Goal: Transaction & Acquisition: Purchase product/service

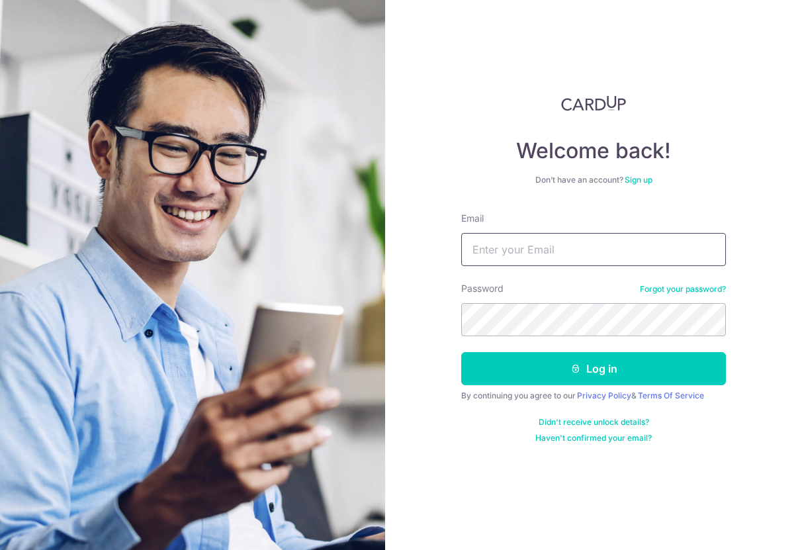
type input "abheshek.kothary@gmail.com"
click at [594, 369] on button "Log in" at bounding box center [593, 368] width 265 height 33
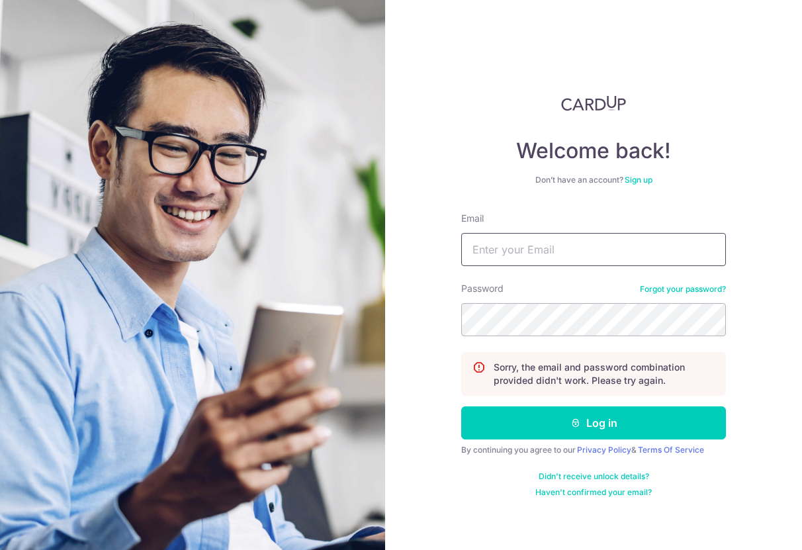
click at [597, 257] on input "Email" at bounding box center [593, 249] width 265 height 33
type input "abheshek.kothary@gmail.com"
click at [594, 423] on button "Log in" at bounding box center [593, 422] width 265 height 33
click at [682, 286] on link "Forgot your password?" at bounding box center [683, 289] width 86 height 11
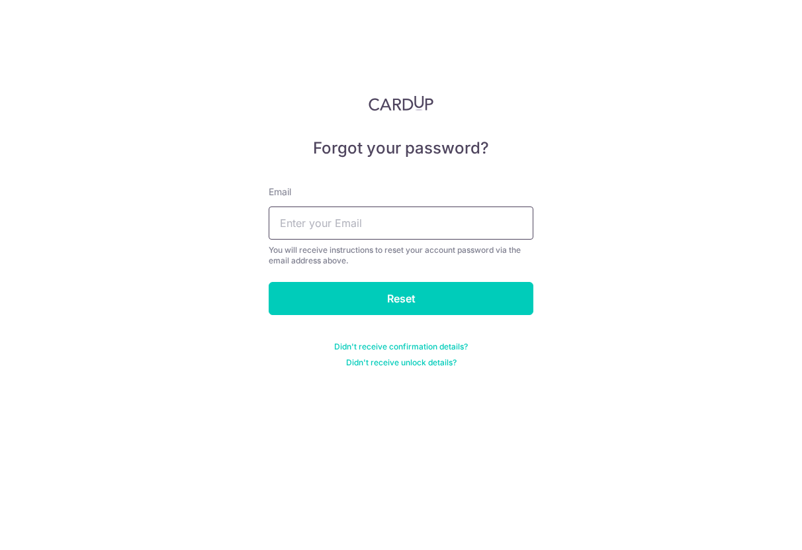
click at [412, 228] on input "text" at bounding box center [401, 222] width 265 height 33
type input "abheshek.kothary@gmail.com"
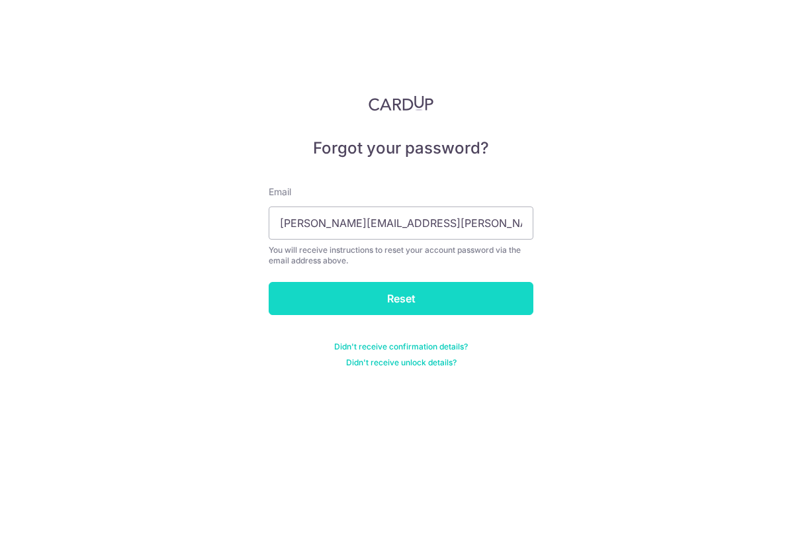
click at [373, 284] on input "Reset" at bounding box center [401, 298] width 265 height 33
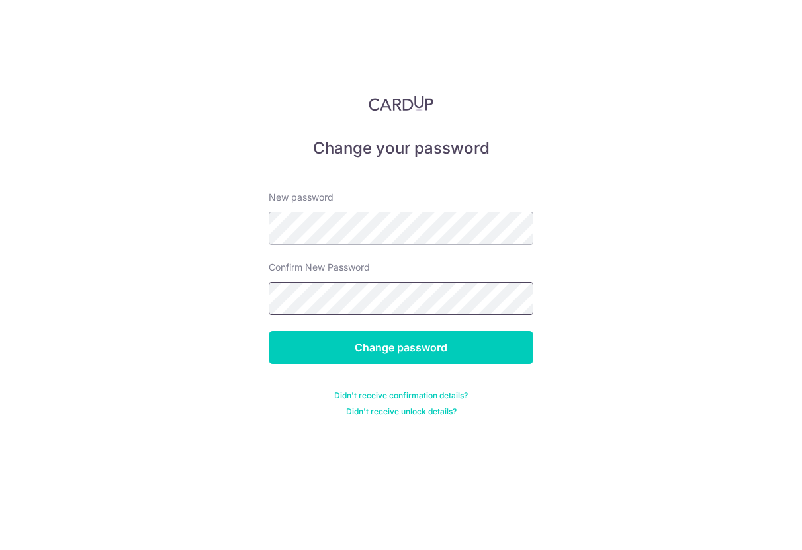
click at [401, 347] on input "Change password" at bounding box center [401, 347] width 265 height 33
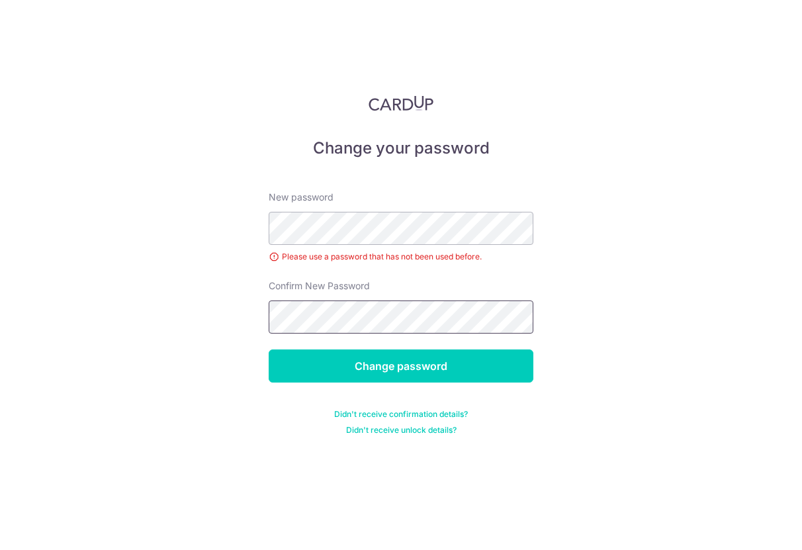
click at [401, 366] on input "Change password" at bounding box center [401, 365] width 265 height 33
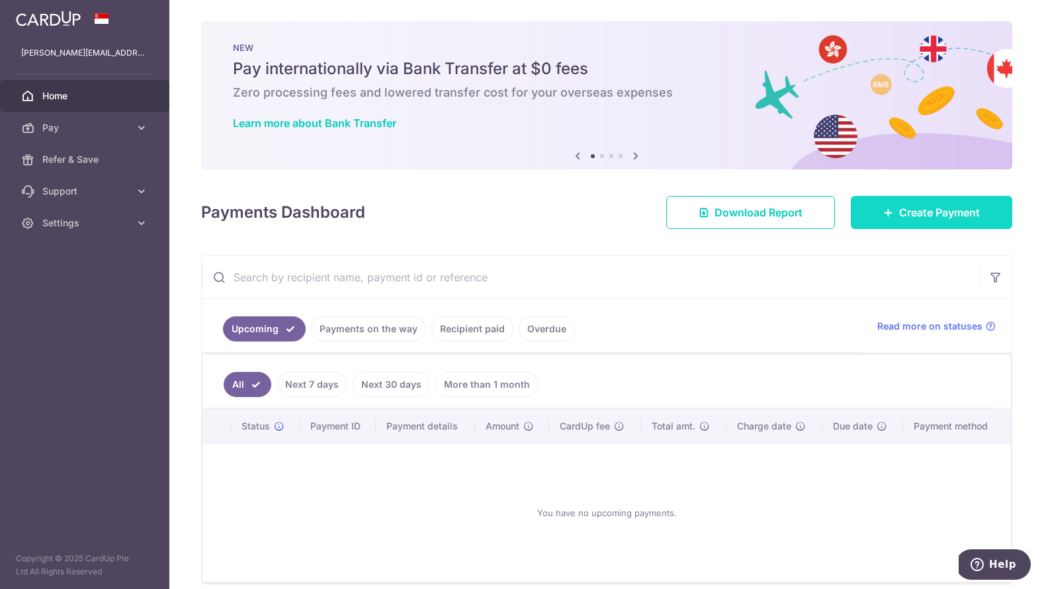
click at [801, 204] on link "Create Payment" at bounding box center [931, 212] width 161 height 33
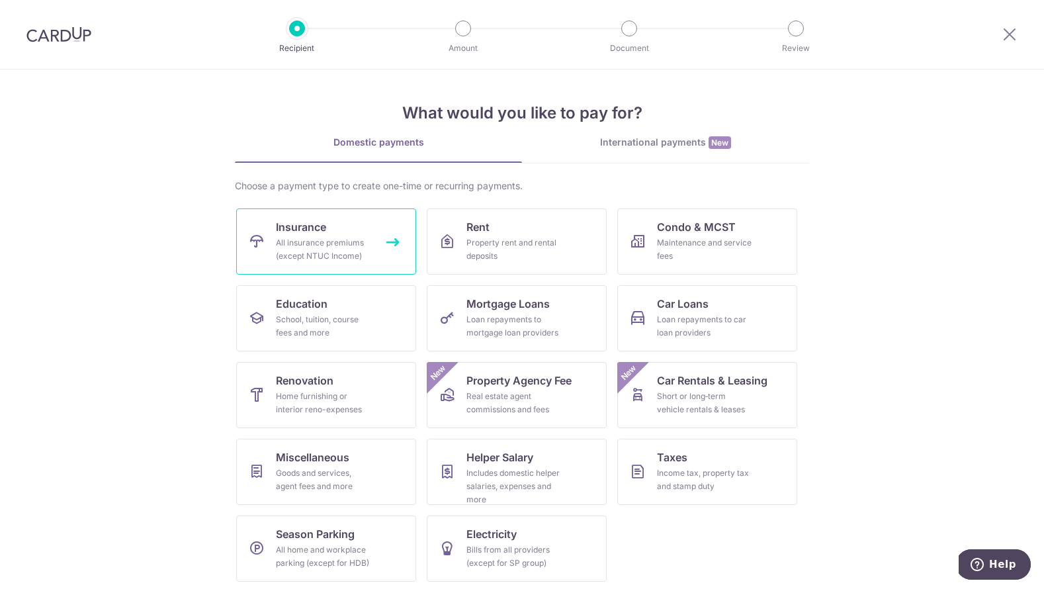
click at [365, 236] on link "Insurance All insurance premiums (except NTUC Income)" at bounding box center [326, 241] width 180 height 66
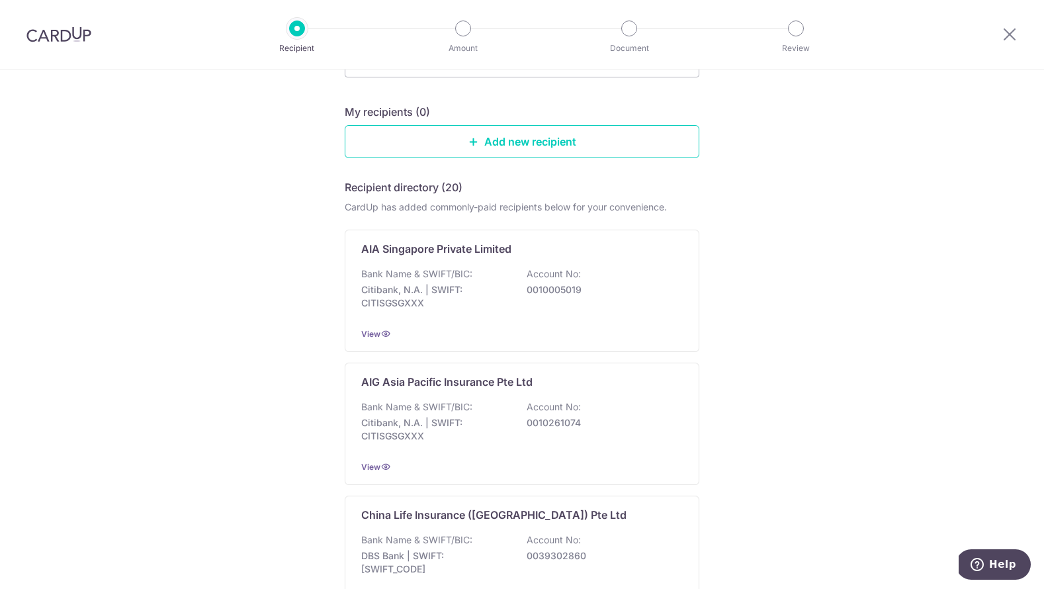
scroll to position [41, 0]
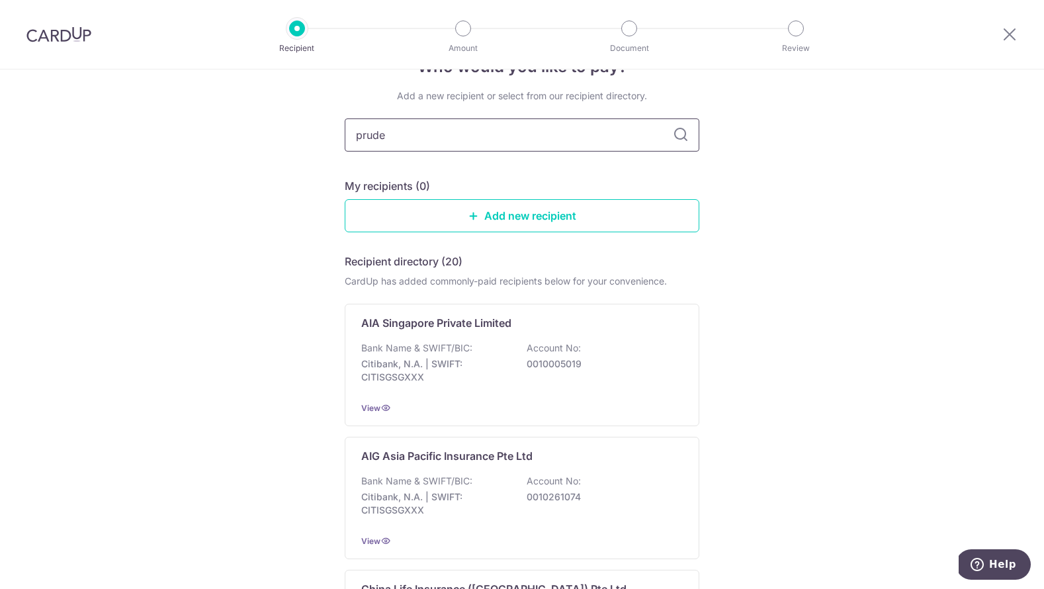
type input "pruden"
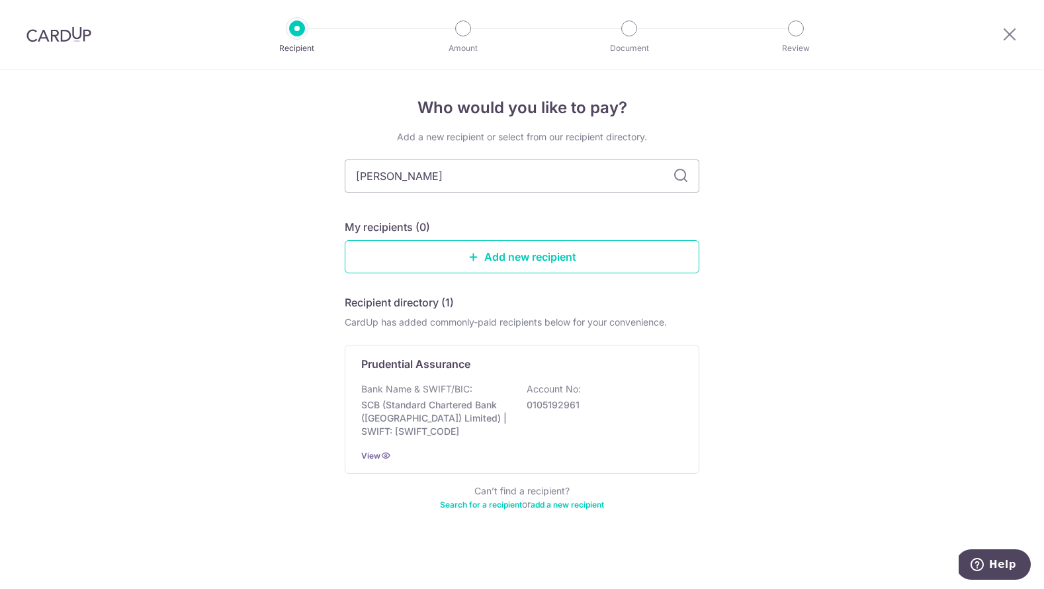
click at [281, 365] on div "Who would you like to pay? Add a new recipient or select from our recipient dir…" at bounding box center [522, 328] width 1044 height 519
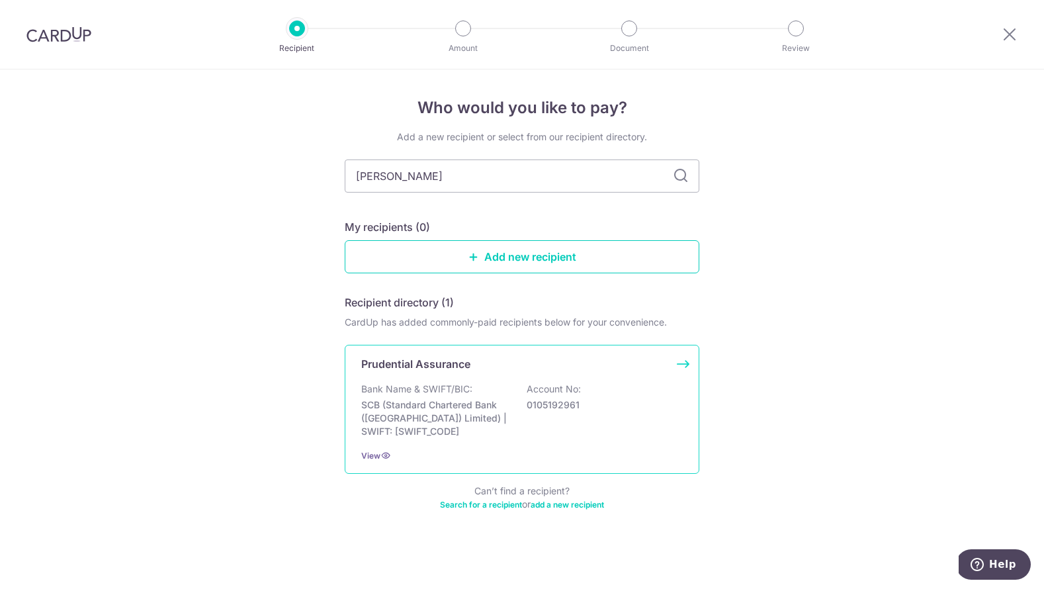
click at [545, 385] on div "Bank Name & SWIFT/BIC: SCB (Standard Chartered Bank (Singapore) Limited) | SWIF…" at bounding box center [522, 410] width 322 height 56
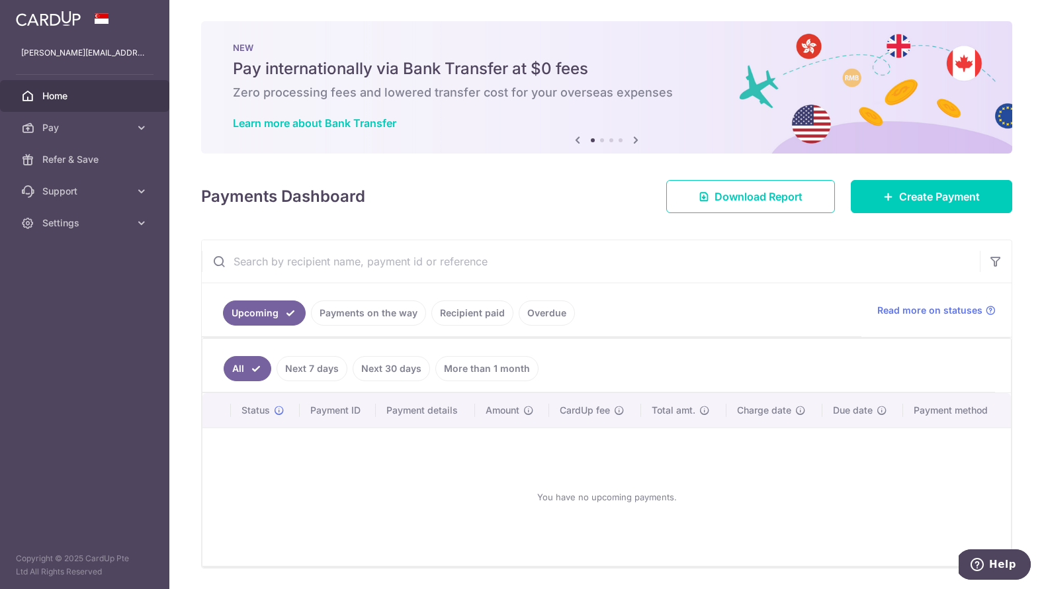
click at [474, 368] on link "More than 1 month" at bounding box center [486, 368] width 103 height 25
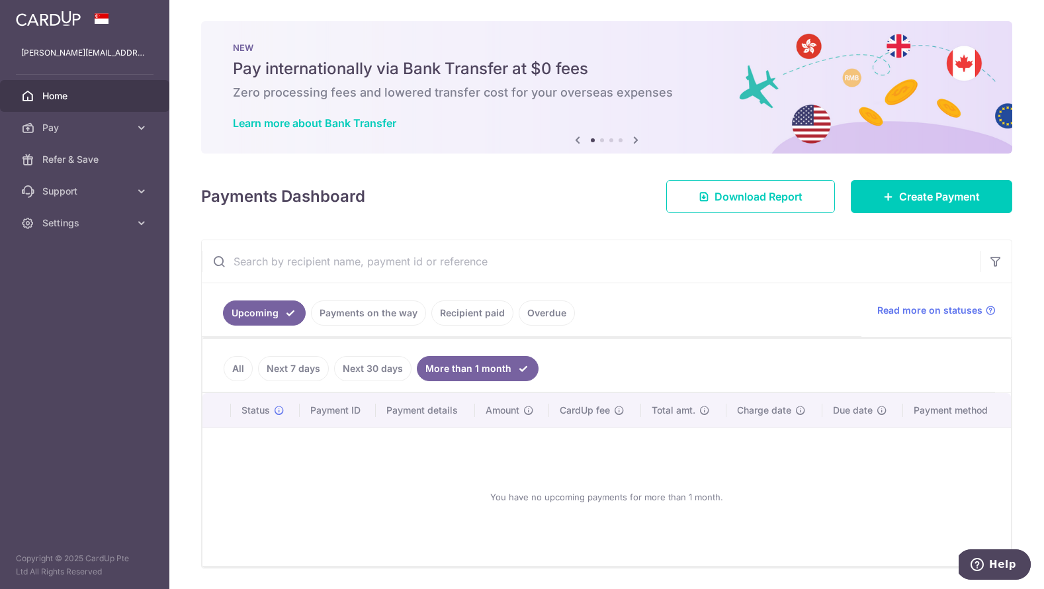
click at [455, 306] on link "Recipient paid" at bounding box center [472, 312] width 82 height 25
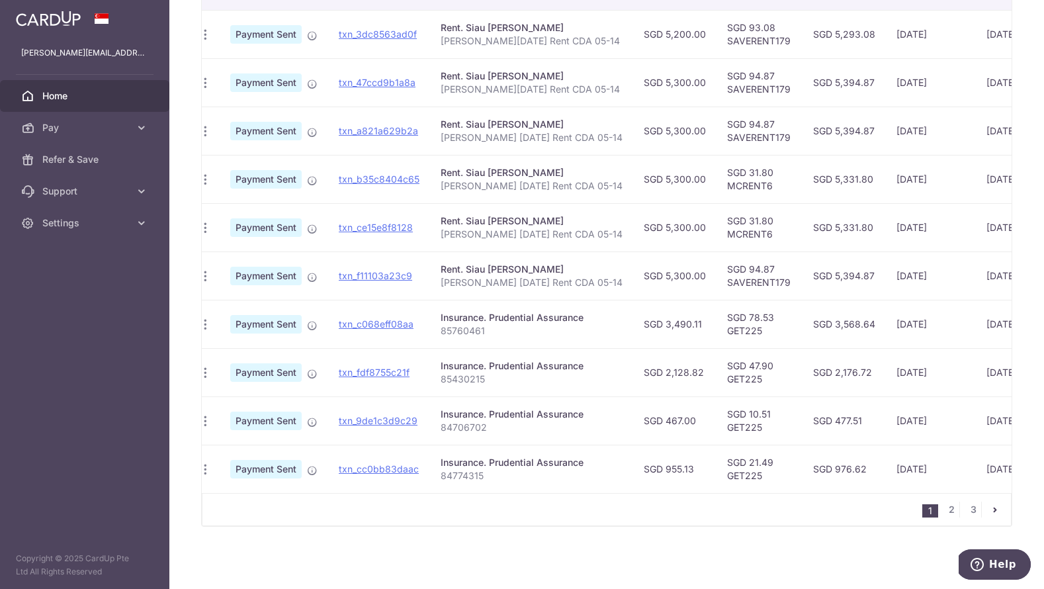
scroll to position [0, 8]
click at [728, 474] on td "SGD 21.49 GET225" at bounding box center [760, 469] width 86 height 48
copy td "GET225"
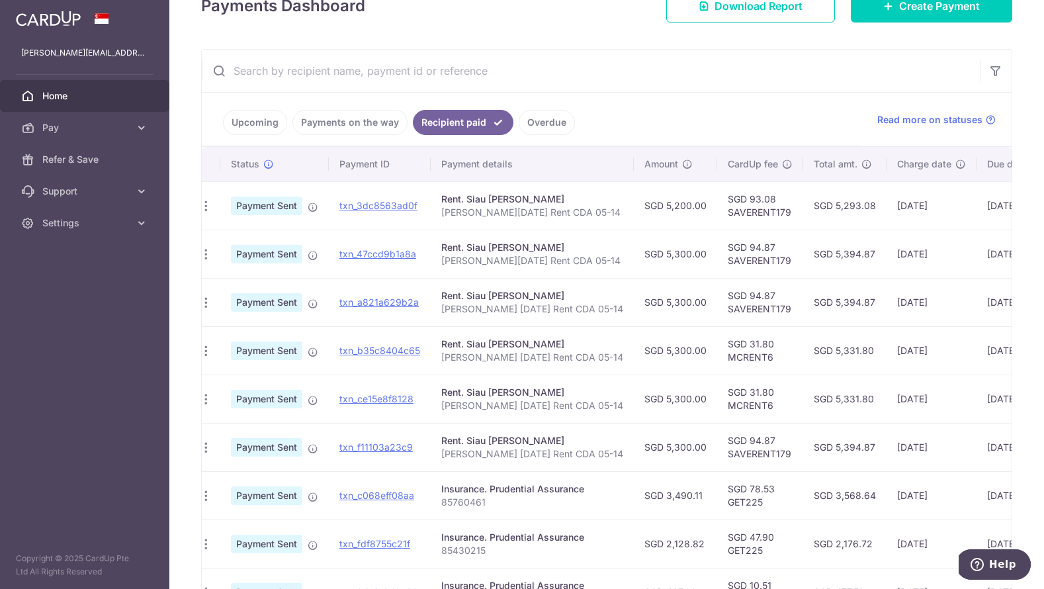
scroll to position [147, 0]
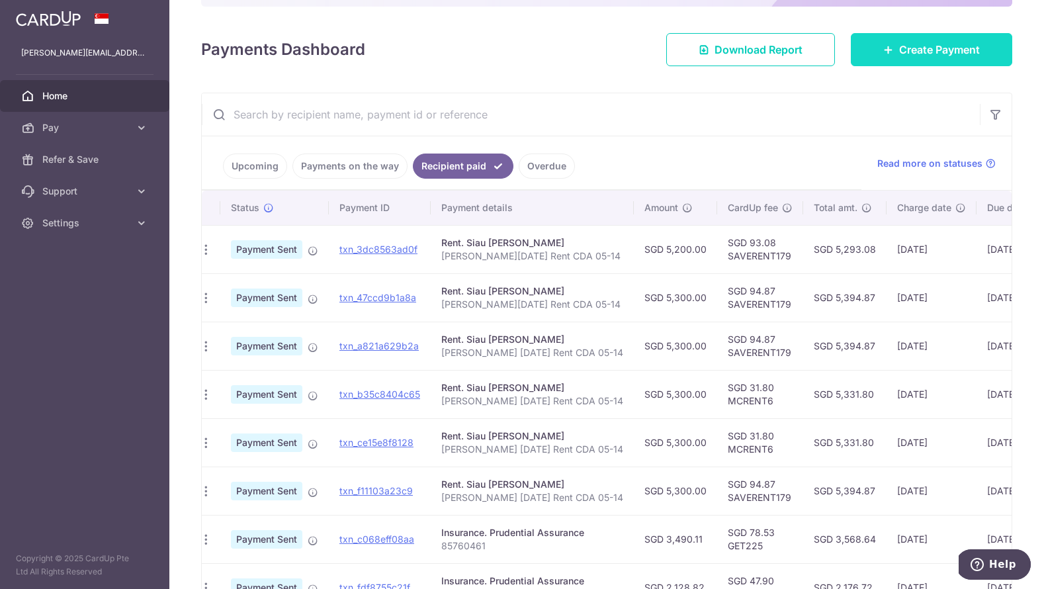
click at [927, 43] on span "Create Payment" at bounding box center [939, 50] width 81 height 16
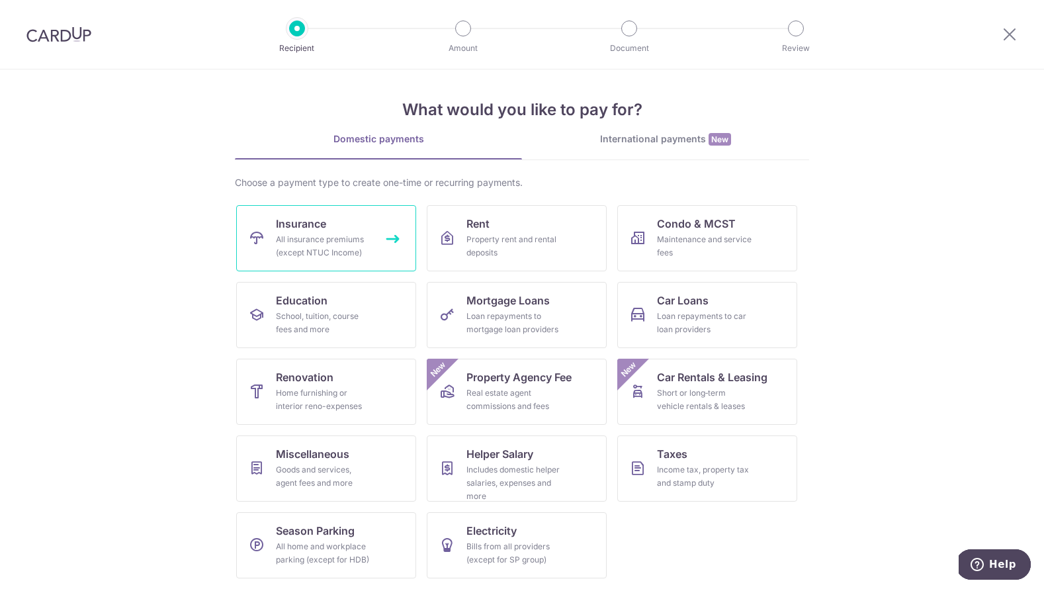
scroll to position [3, 0]
click at [370, 255] on link "Insurance All insurance premiums (except NTUC Income)" at bounding box center [326, 238] width 180 height 66
click at [366, 218] on link "Insurance All insurance premiums (except NTUC Income)" at bounding box center [326, 238] width 180 height 66
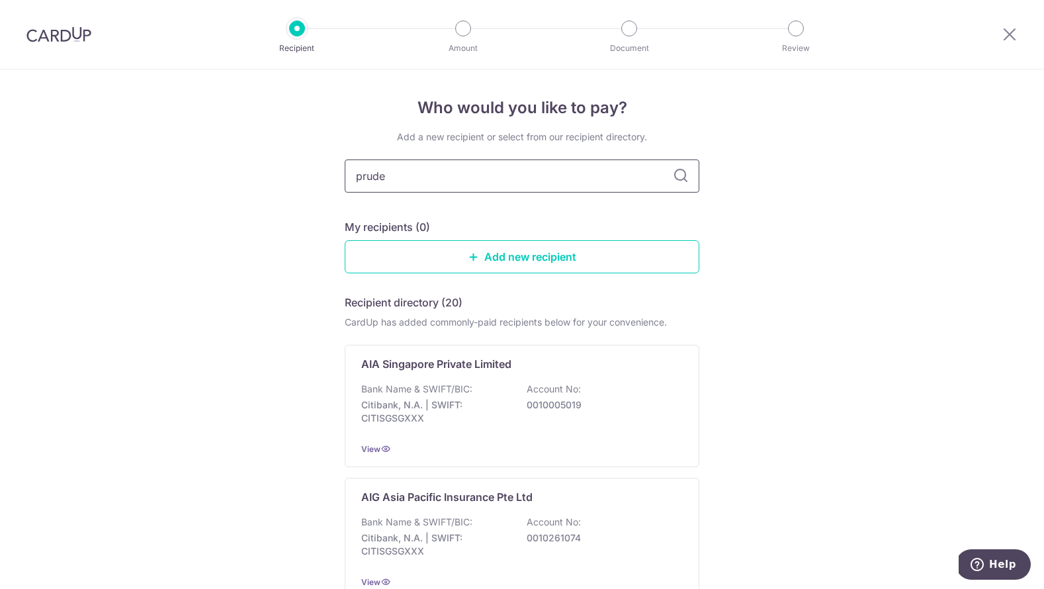
type input "[PERSON_NAME]"
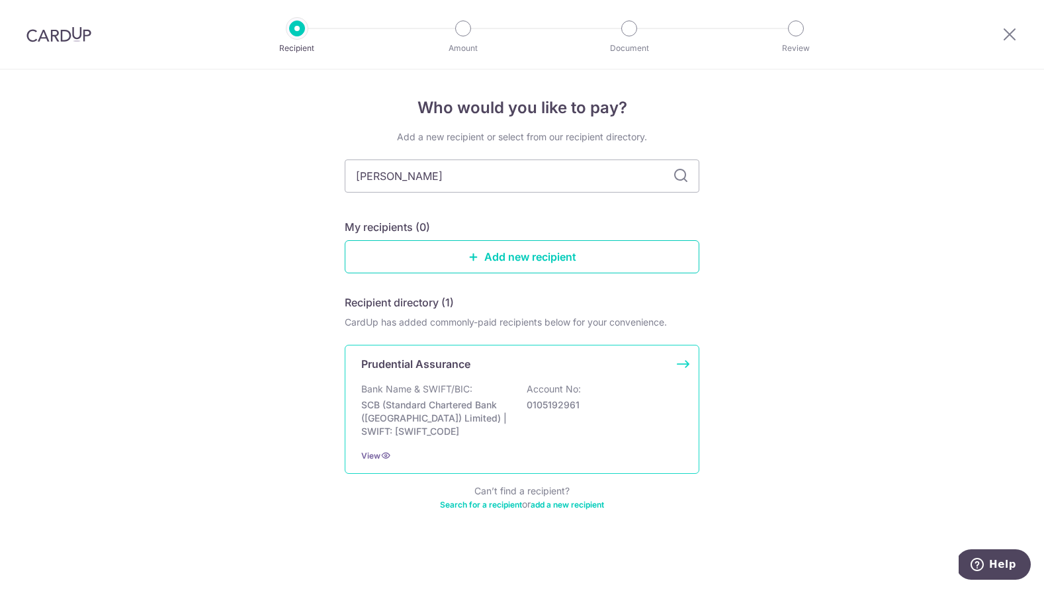
click at [488, 417] on p "SCB (Standard Chartered Bank (Singapore) Limited) | SWIFT: SCBLSG22XXX" at bounding box center [435, 418] width 148 height 40
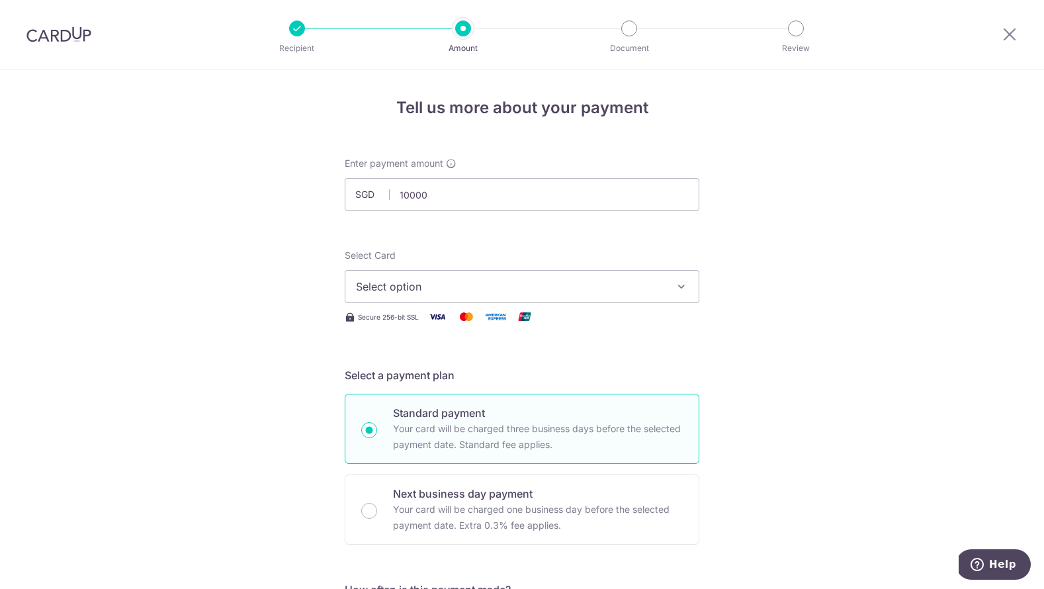
type input "10,000.00"
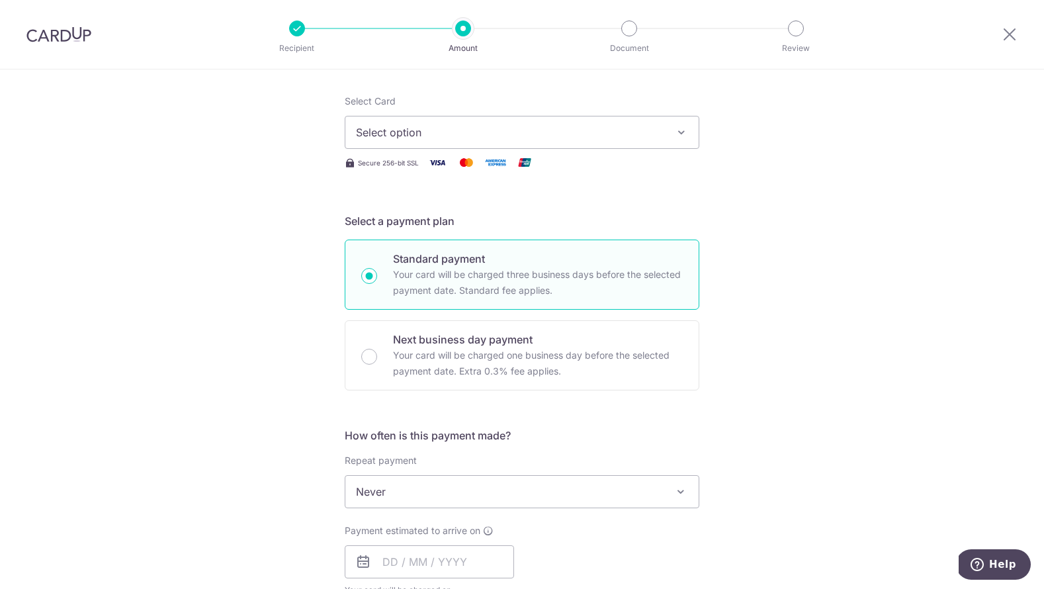
scroll to position [7, 0]
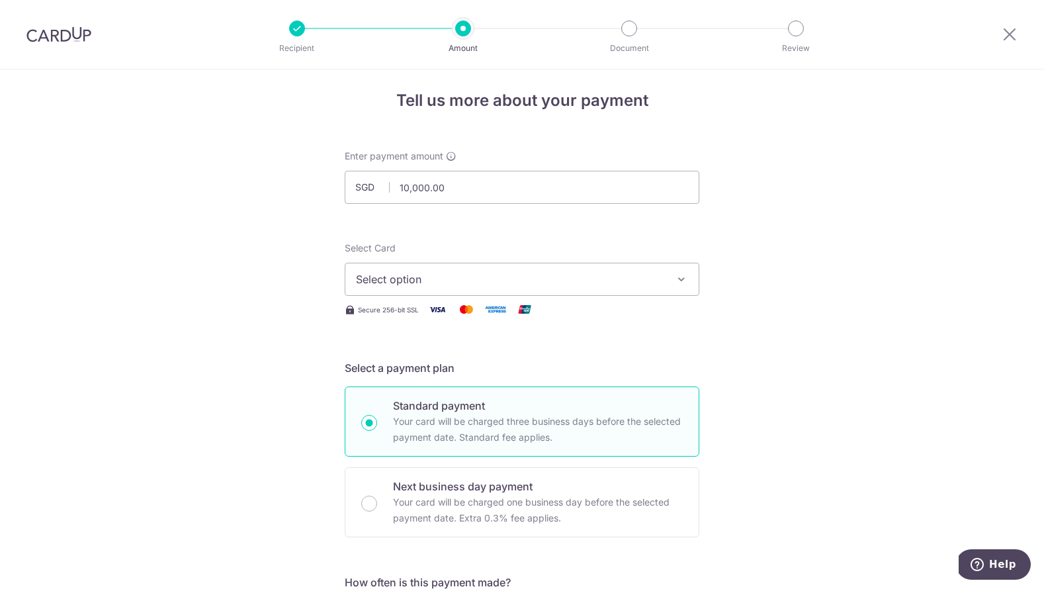
click at [423, 279] on span "Select option" at bounding box center [510, 279] width 308 height 16
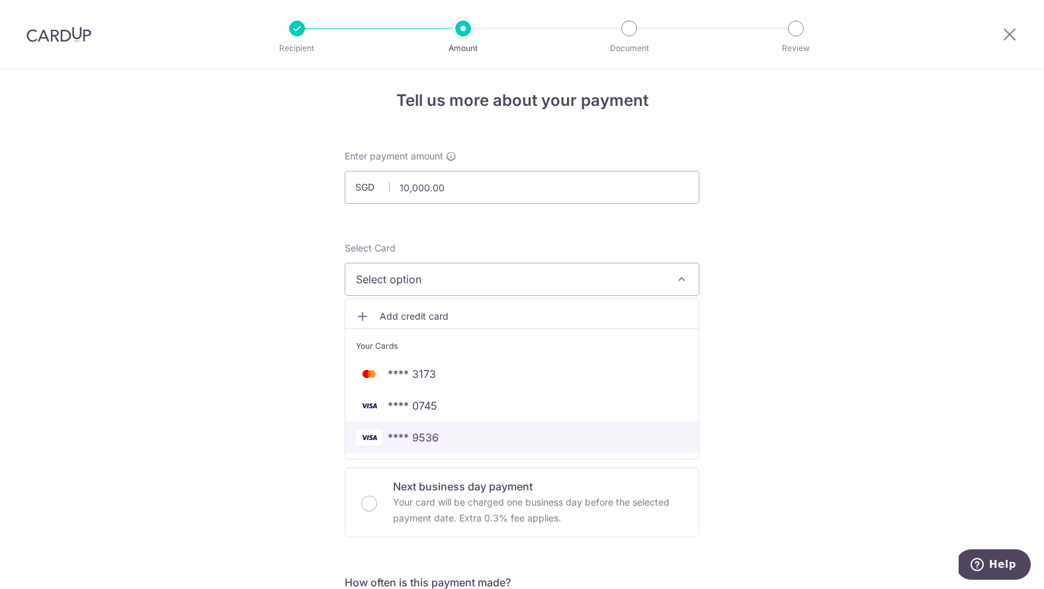
click at [429, 441] on span "**** 9536" at bounding box center [413, 437] width 51 height 16
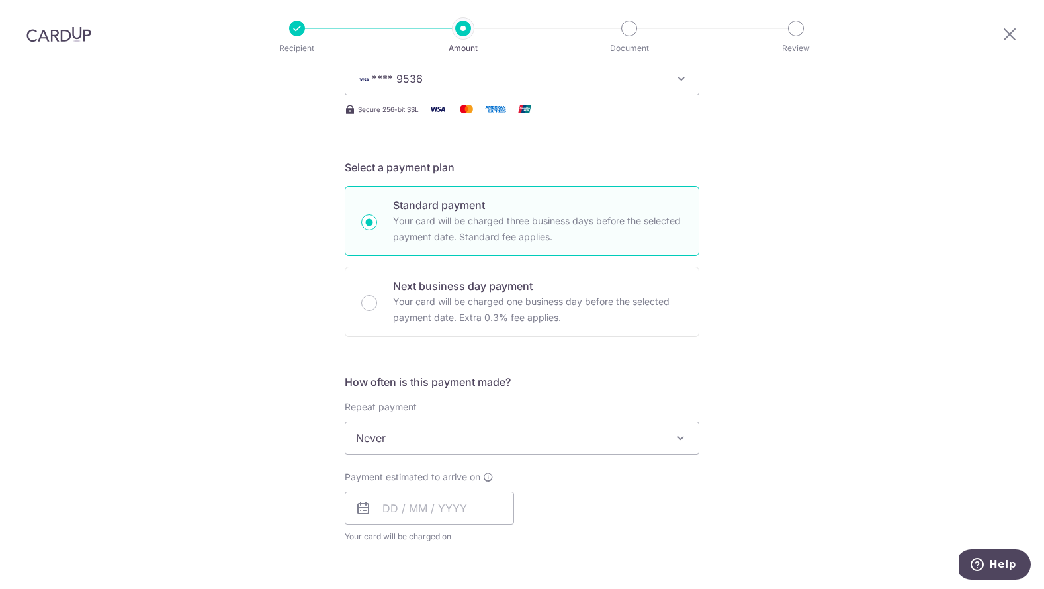
scroll to position [208, 0]
click at [388, 506] on input "text" at bounding box center [429, 507] width 169 height 33
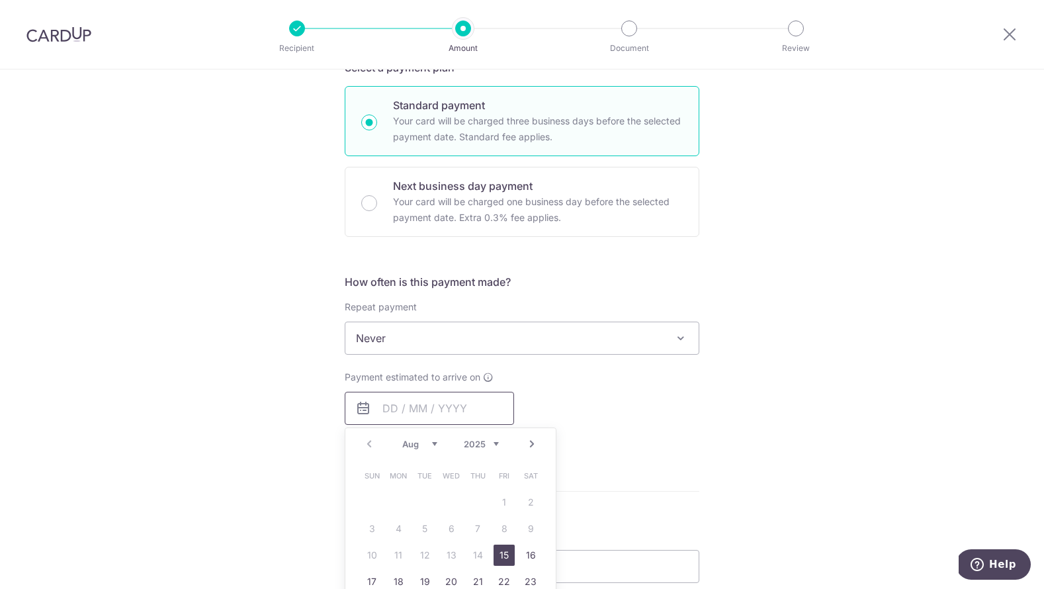
scroll to position [308, 0]
click at [505, 555] on link "15" at bounding box center [504, 554] width 21 height 21
type input "15/08/2025"
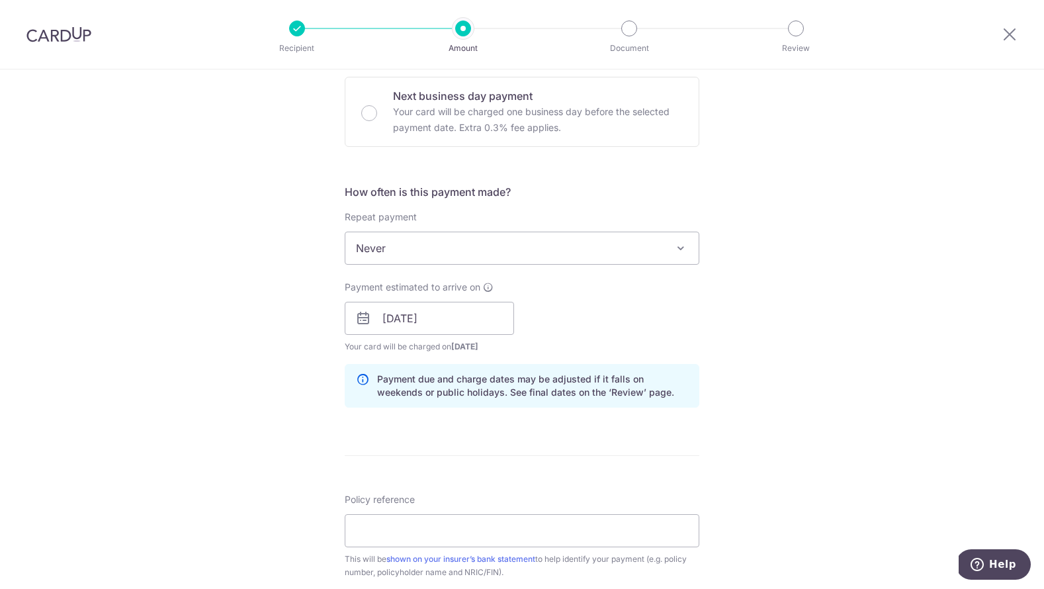
scroll to position [404, 0]
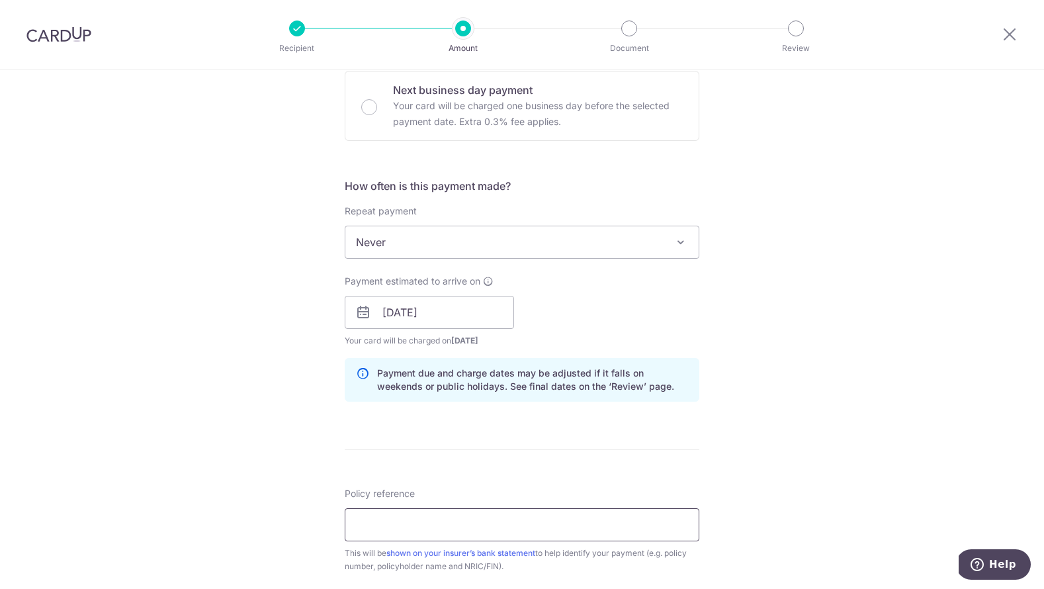
click at [382, 527] on input "Policy reference" at bounding box center [522, 524] width 355 height 33
paste input "A4142041"
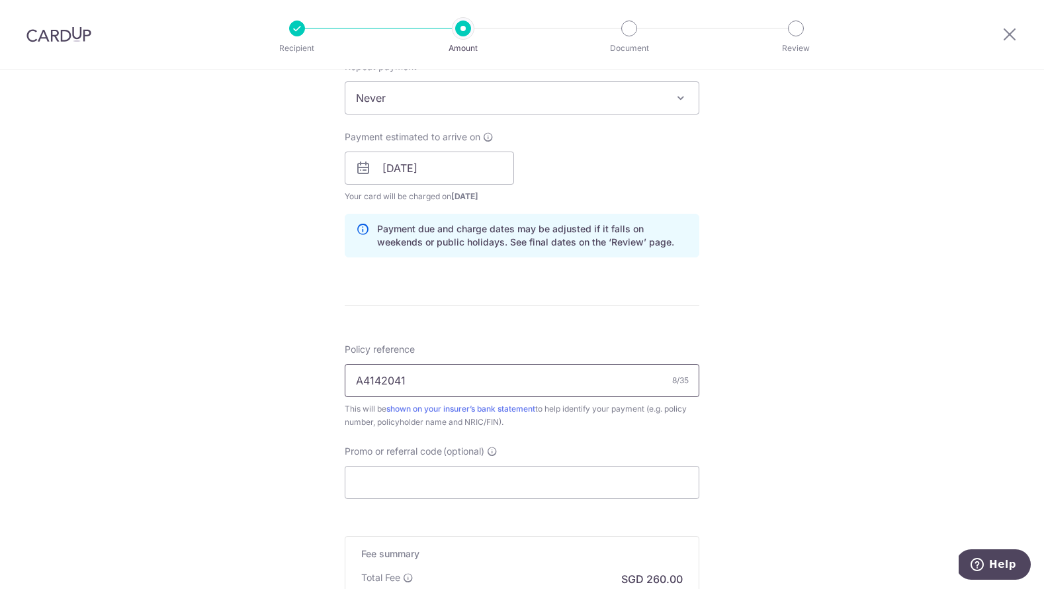
scroll to position [549, 0]
type input "A4142041"
click at [502, 476] on input "Promo or referral code (optional)" at bounding box center [522, 481] width 355 height 33
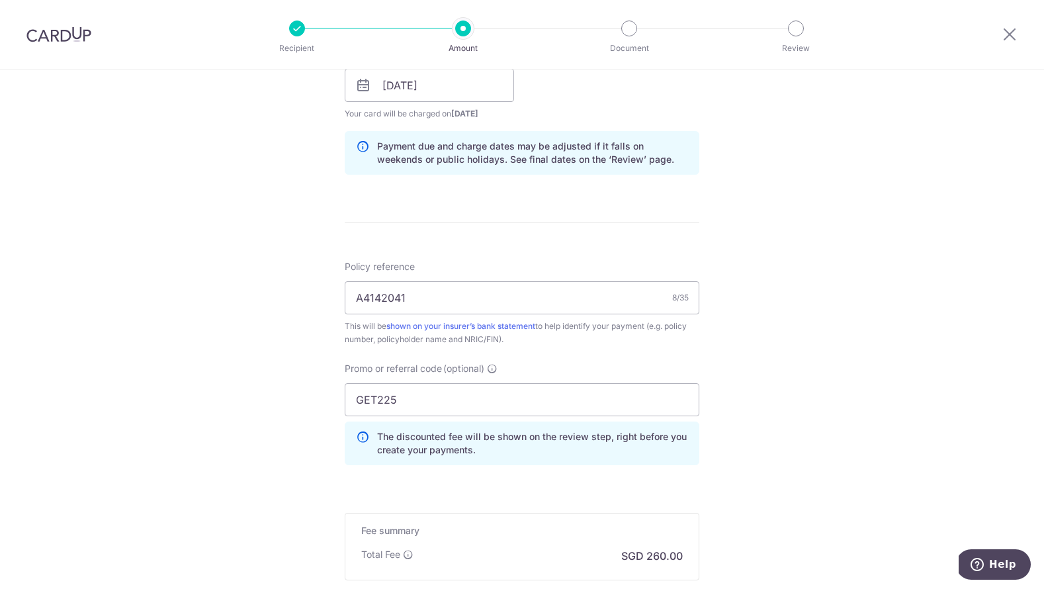
scroll to position [680, 0]
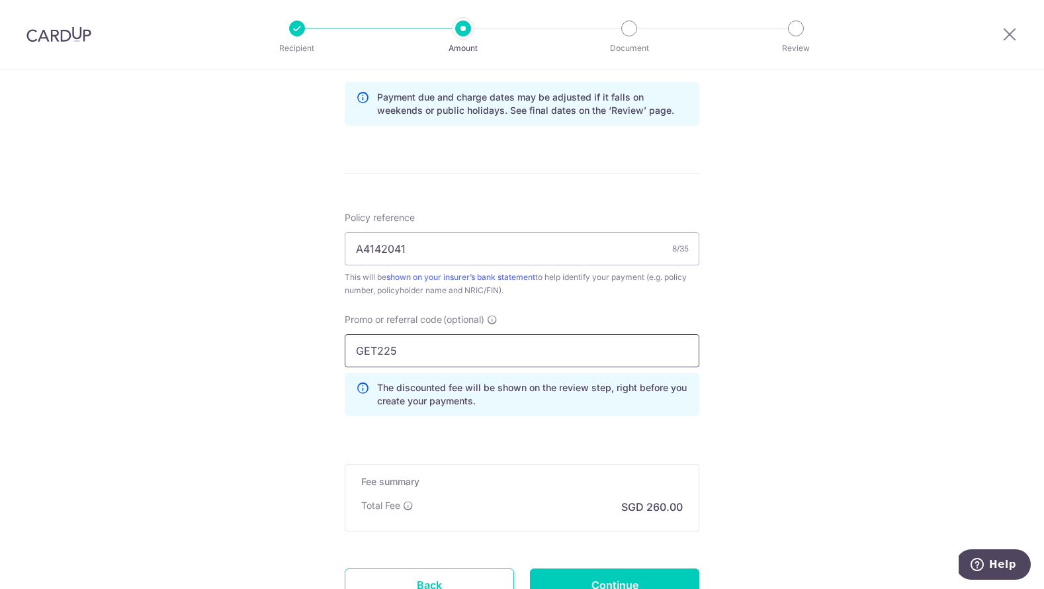
click at [605, 356] on input "GET225" at bounding box center [522, 350] width 355 height 33
paste input "OFF"
type input "OFF225"
click at [621, 581] on input "Continue" at bounding box center [614, 584] width 169 height 33
type input "Create Schedule"
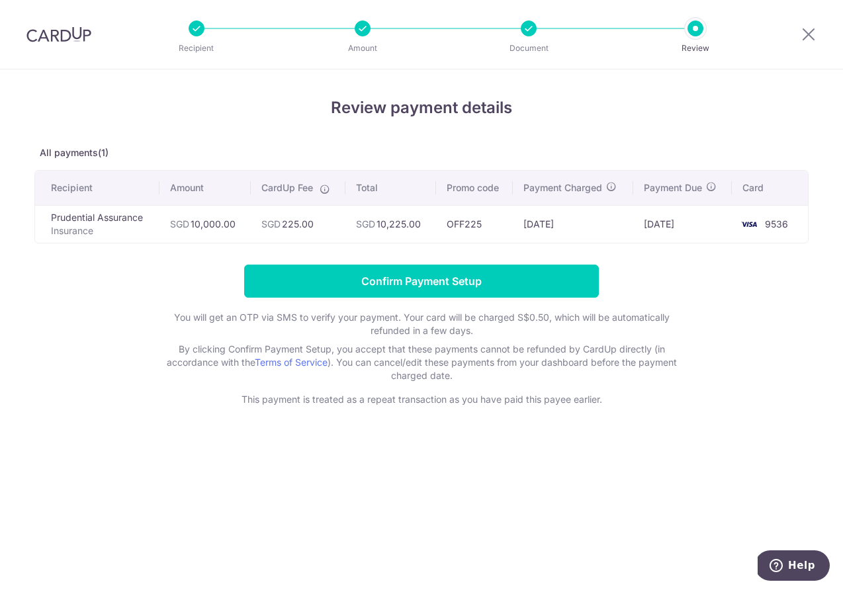
click at [58, 31] on img at bounding box center [58, 34] width 65 height 16
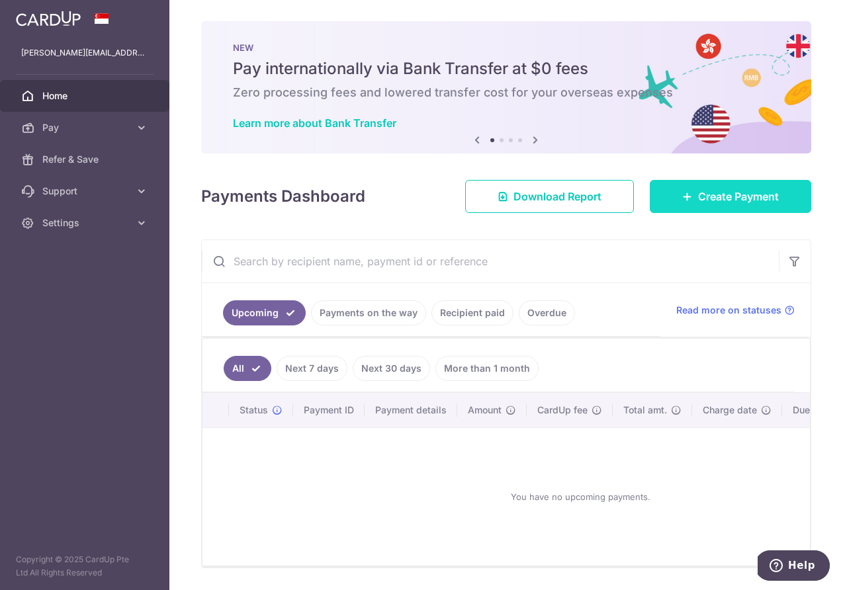
click at [739, 185] on link "Create Payment" at bounding box center [730, 196] width 161 height 33
